Goal: Check status

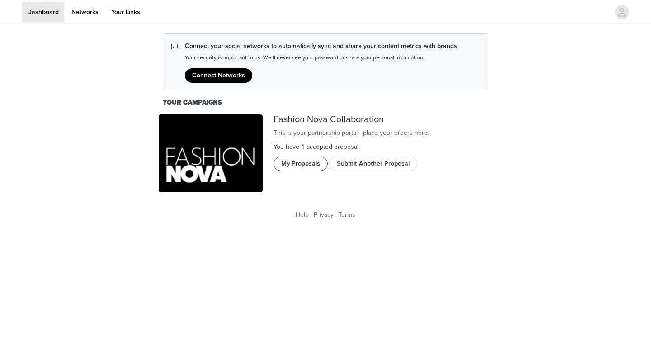
click at [316, 171] on button "My Proposals" at bounding box center [301, 163] width 54 height 14
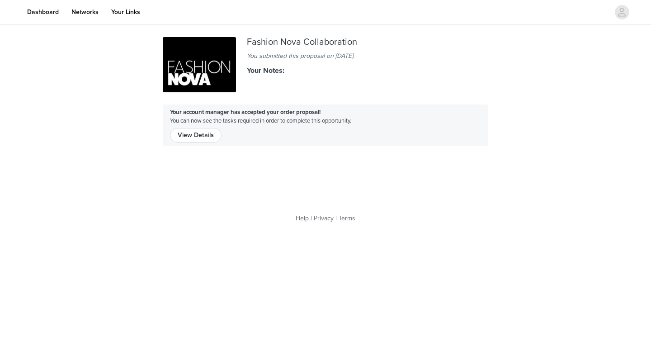
click at [209, 145] on div "Your account manager has accepted your order proposal! You can now see the task…" at bounding box center [326, 125] width 326 height 42
click at [207, 137] on button "View Details" at bounding box center [196, 135] width 52 height 14
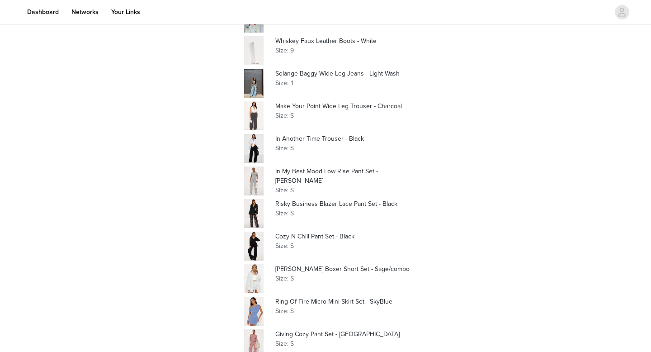
scroll to position [213, 0]
